Goal: Check status: Check status

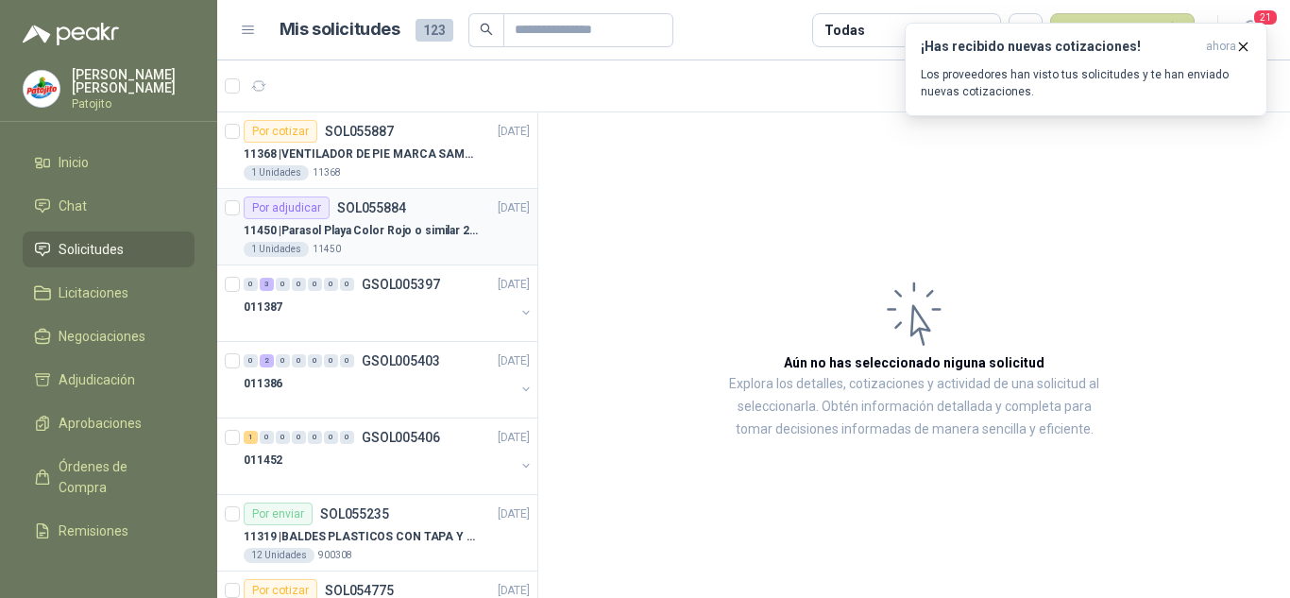
click at [406, 212] on div "Por adjudicar SOL055884 [DATE]" at bounding box center [387, 207] width 286 height 23
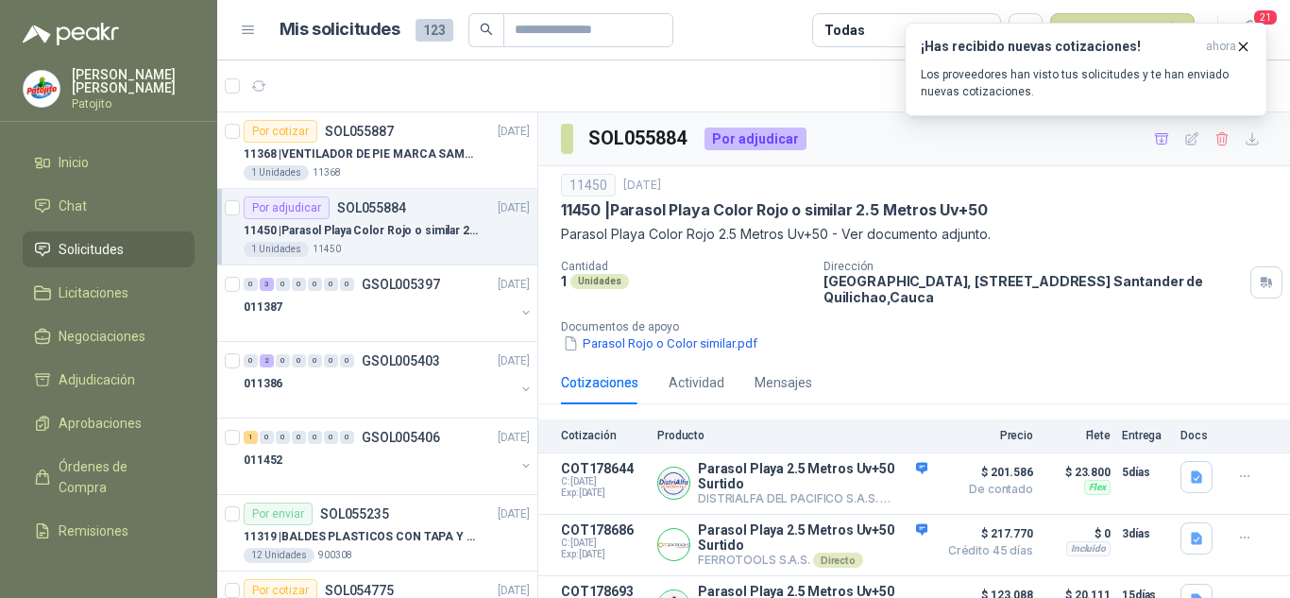
scroll to position [38, 0]
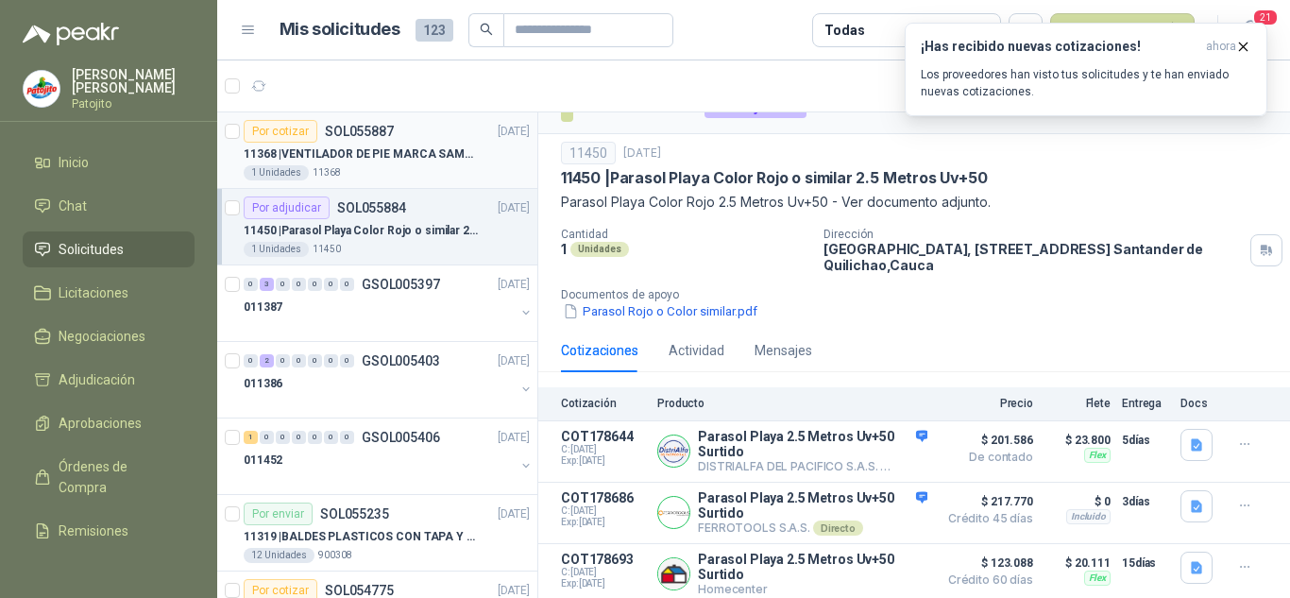
click at [305, 152] on p "11368 | VENTILADOR DE PIE MARCA SAMURAI" at bounding box center [361, 154] width 235 height 18
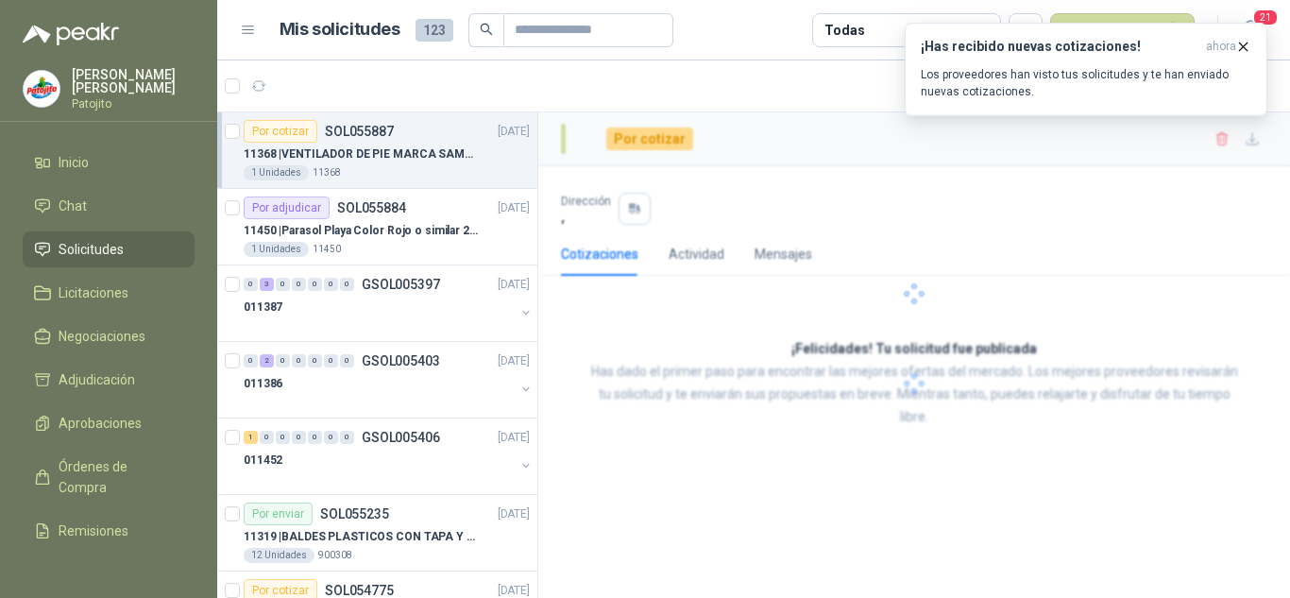
click at [389, 137] on p "SOL055887" at bounding box center [359, 131] width 69 height 13
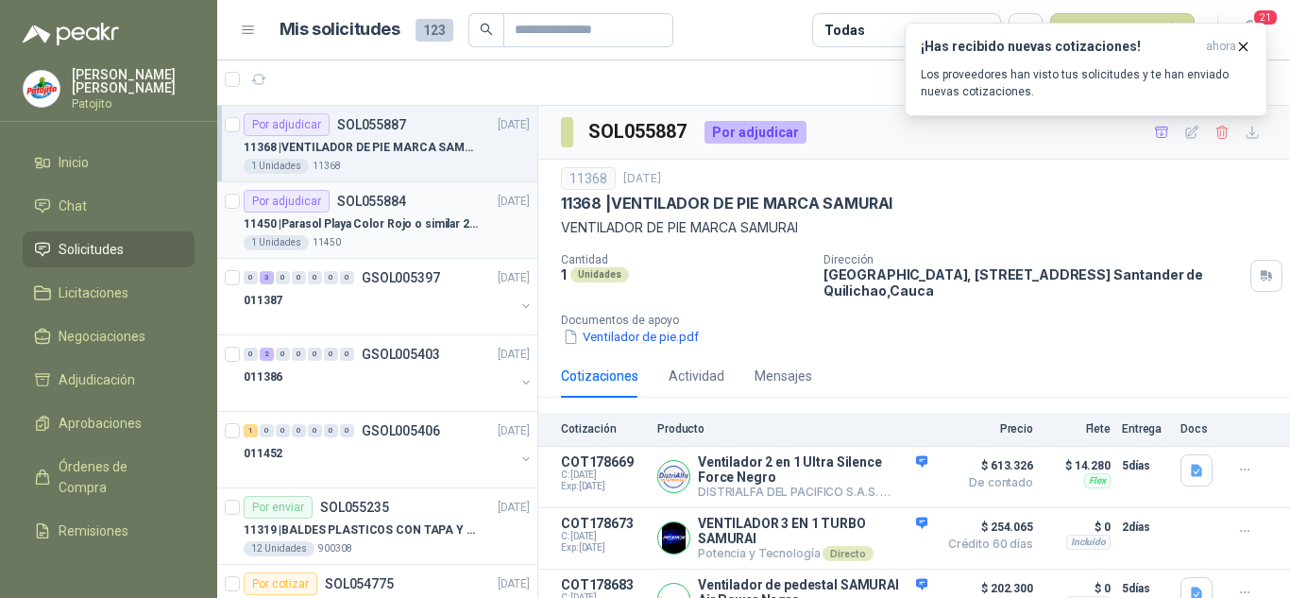
click at [433, 226] on p "11450 | Parasol Playa Color Rojo o similar 2.5 Metros Uv+50" at bounding box center [361, 224] width 235 height 18
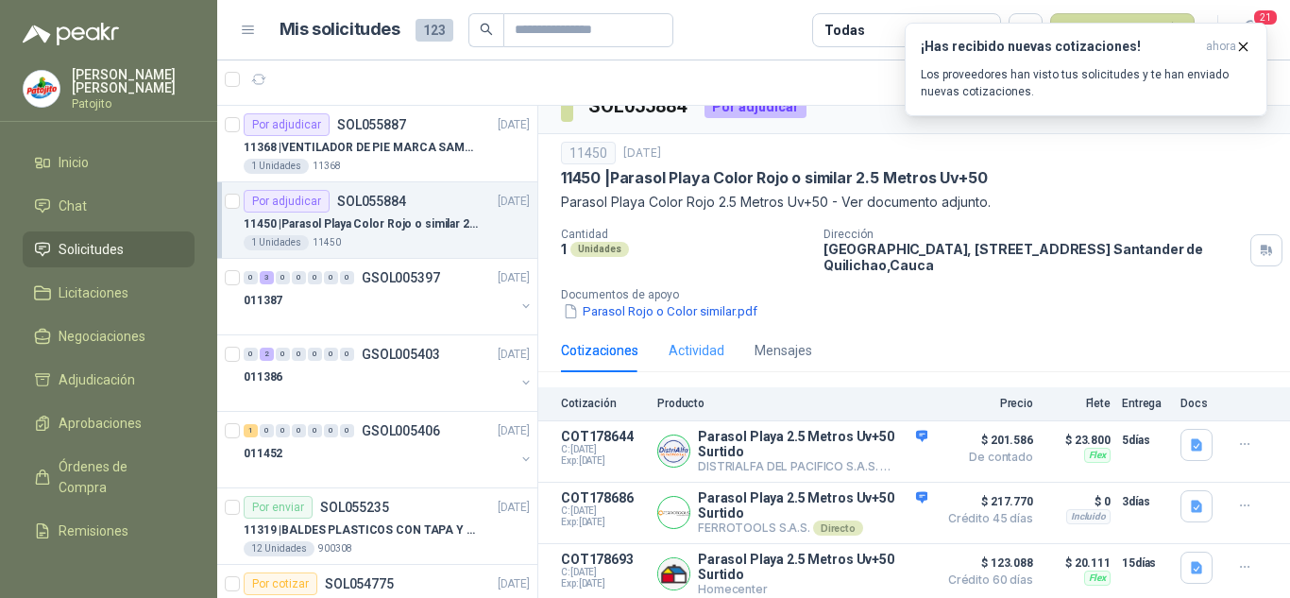
scroll to position [38, 0]
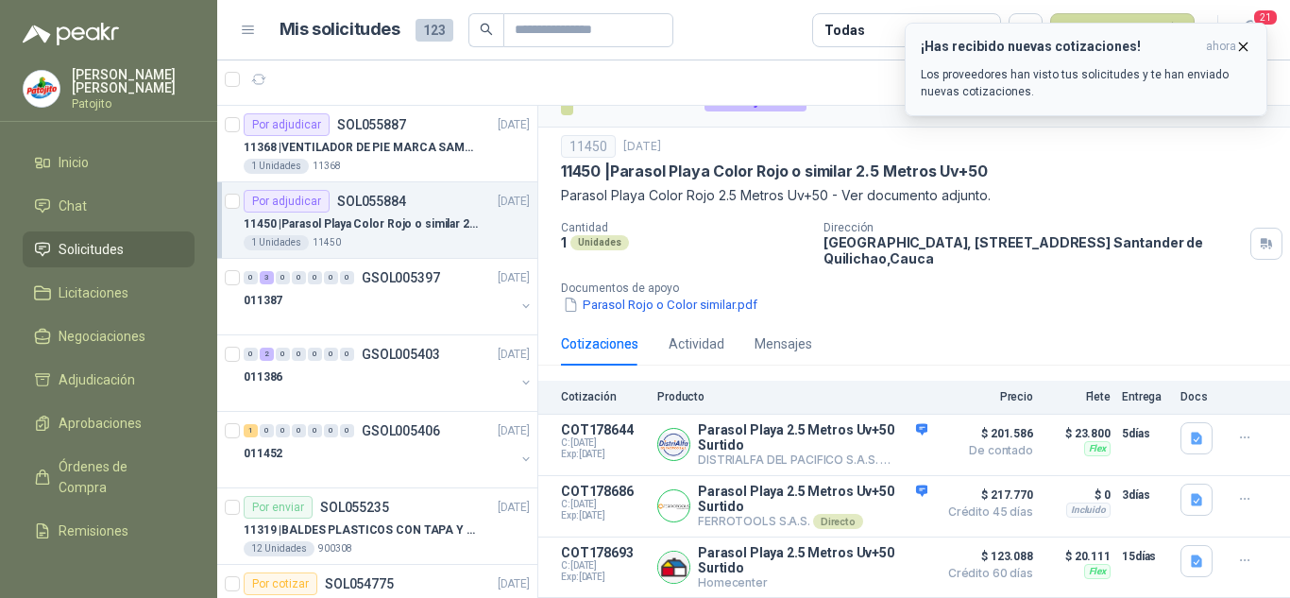
click at [1249, 49] on icon "button" at bounding box center [1243, 47] width 16 height 16
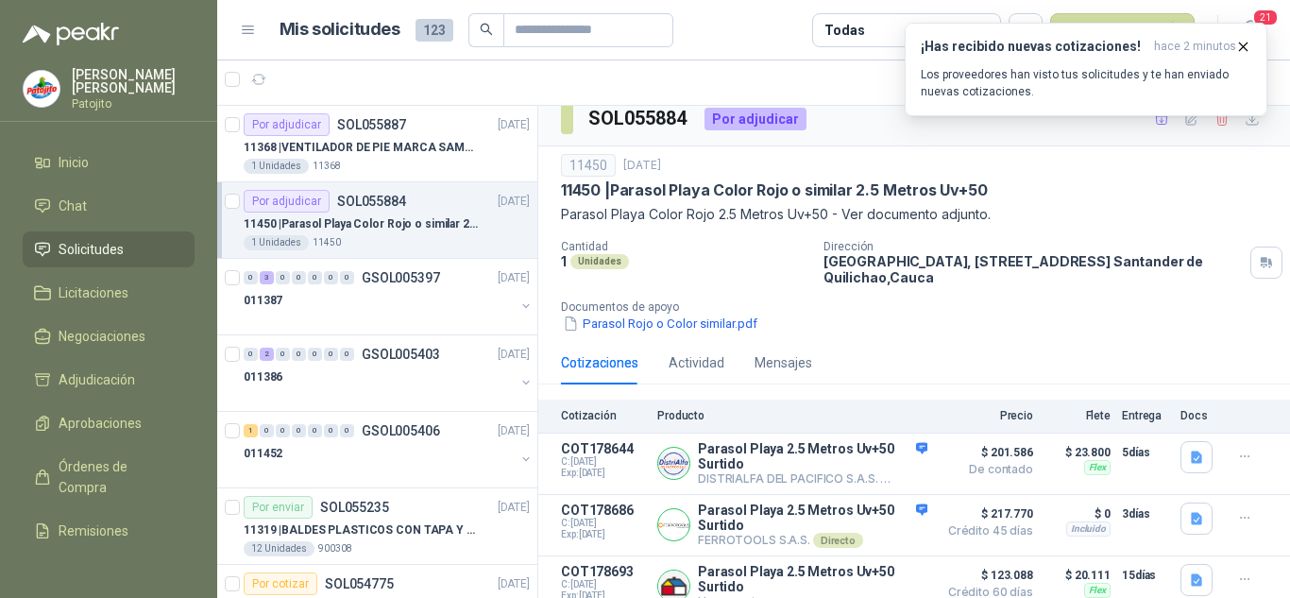
scroll to position [0, 0]
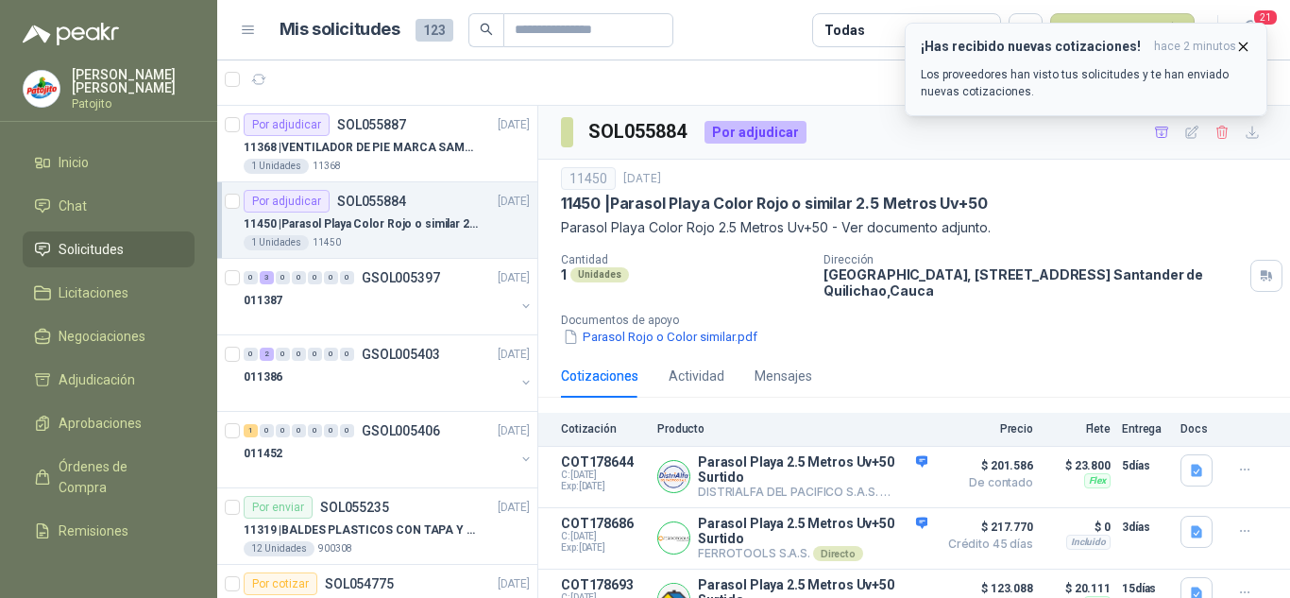
click at [1238, 44] on icon "button" at bounding box center [1243, 47] width 16 height 16
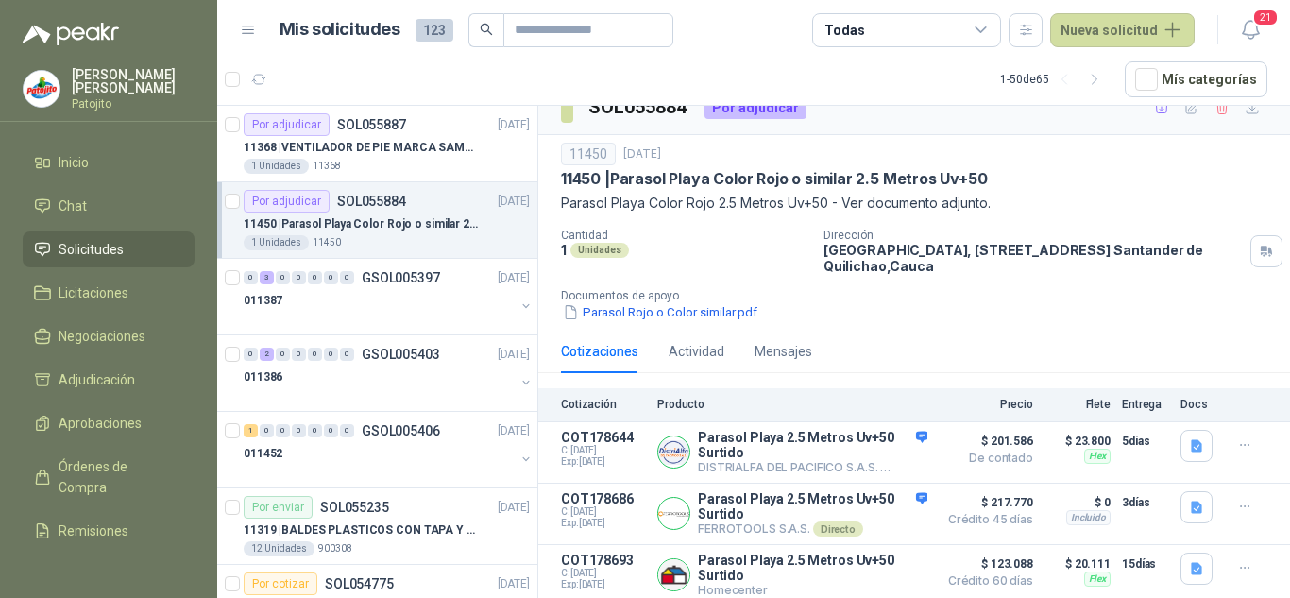
scroll to position [38, 0]
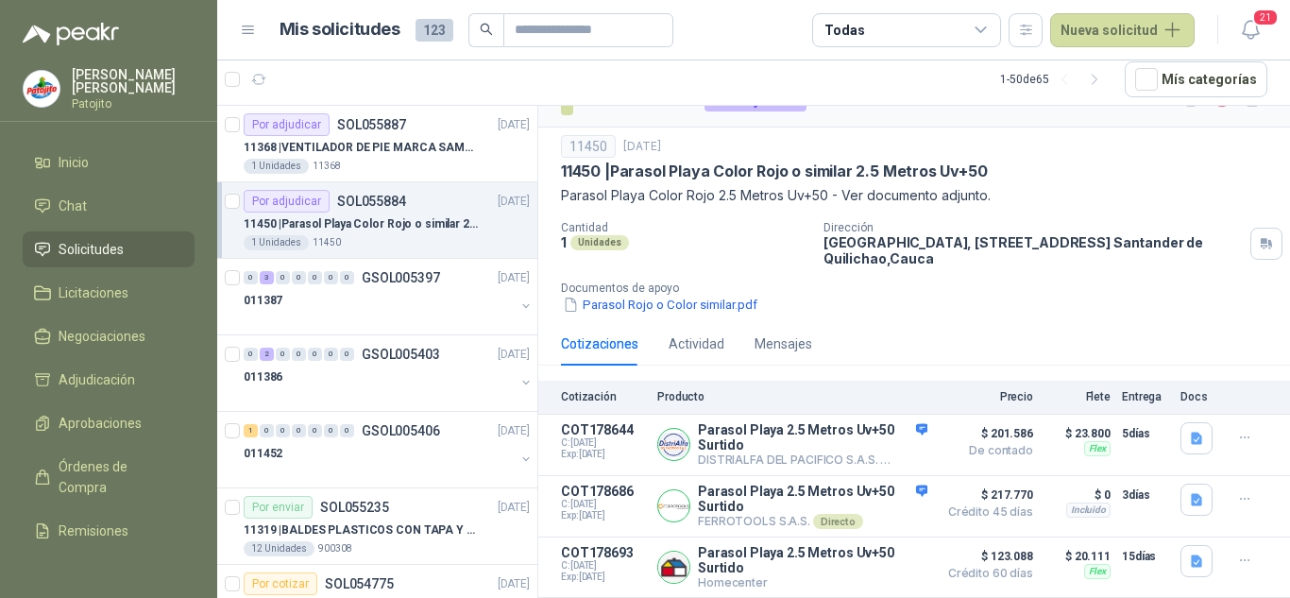
click at [399, 239] on div "1 Unidades 11450" at bounding box center [387, 242] width 286 height 15
click at [408, 176] on article "Por adjudicar SOL055887 [DATE] 11368 | VENTILADOR DE PIE MARCA SAMURAI 1 Unidad…" at bounding box center [377, 144] width 320 height 76
